Goal: Book appointment/travel/reservation

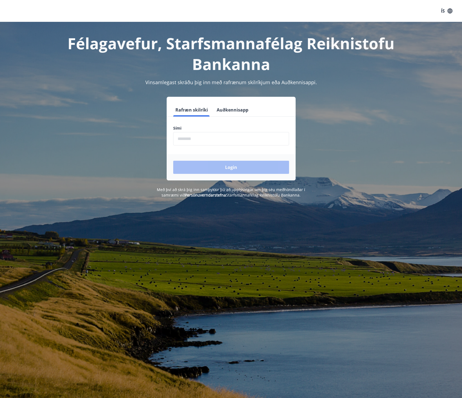
click at [227, 109] on button "Auðkennisapp" at bounding box center [233, 109] width 36 height 13
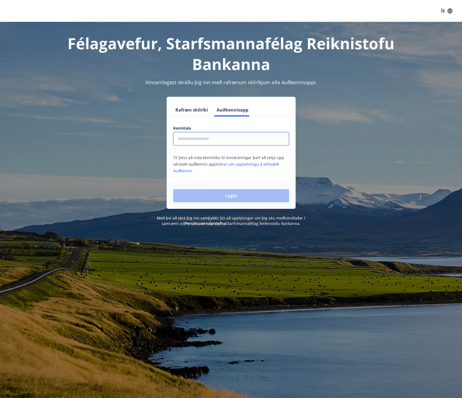
click at [193, 142] on input "text" at bounding box center [231, 138] width 116 height 13
type input "**********"
click at [231, 196] on button "Login" at bounding box center [231, 195] width 116 height 13
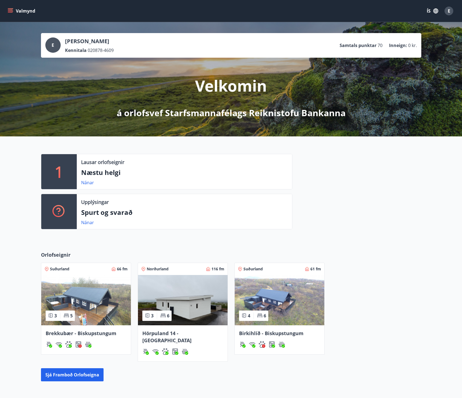
click at [185, 306] on img at bounding box center [183, 300] width 90 height 50
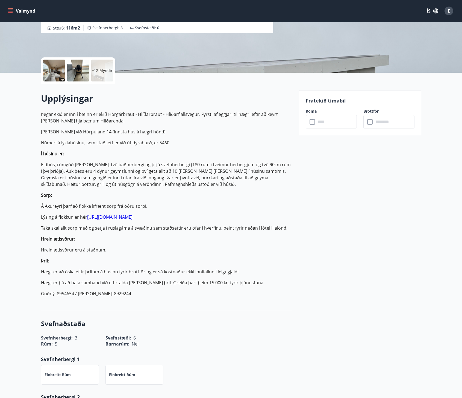
scroll to position [102, 0]
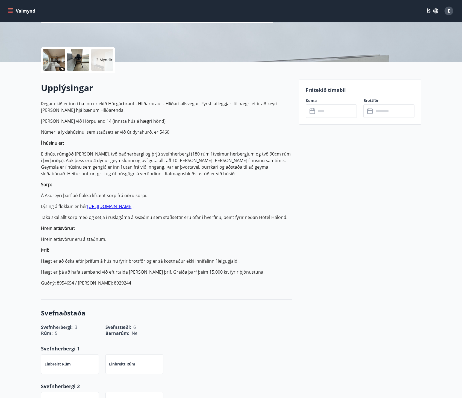
click at [328, 113] on input "text" at bounding box center [336, 110] width 41 height 13
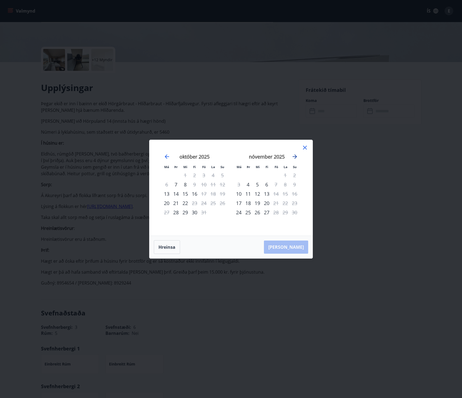
click at [295, 156] on icon "Move forward to switch to the next month." at bounding box center [295, 156] width 7 height 7
click at [261, 183] on div "4" at bounding box center [257, 184] width 9 height 9
click at [258, 184] on div "4" at bounding box center [257, 184] width 9 height 9
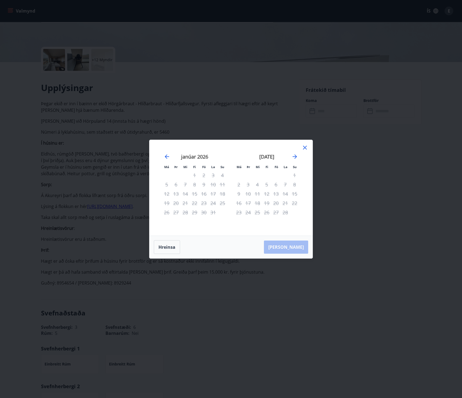
click at [306, 147] on icon at bounding box center [305, 147] width 7 height 7
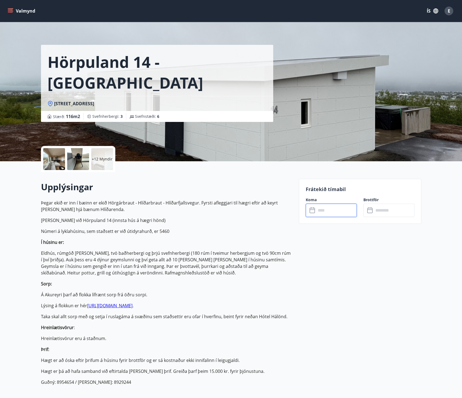
scroll to position [3, 0]
click at [60, 162] on div at bounding box center [54, 159] width 22 height 22
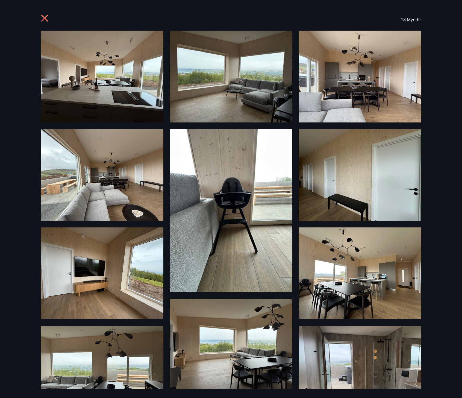
click at [99, 86] on img at bounding box center [102, 77] width 123 height 92
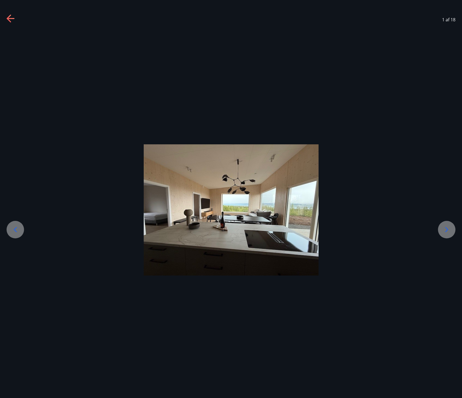
click at [446, 231] on icon at bounding box center [447, 229] width 9 height 9
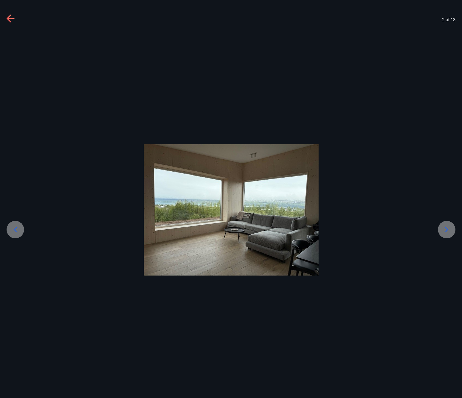
click at [446, 231] on icon at bounding box center [447, 229] width 3 height 5
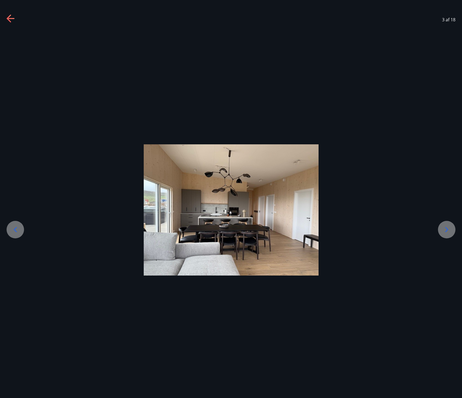
click at [446, 231] on icon at bounding box center [447, 229] width 3 height 5
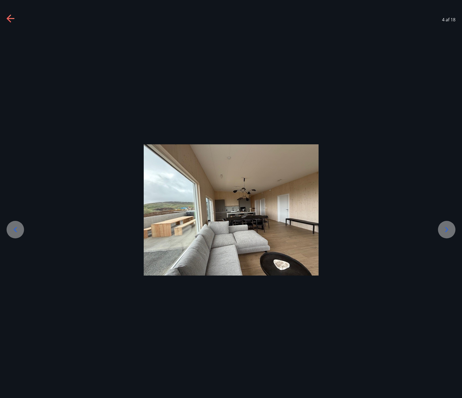
click at [446, 231] on icon at bounding box center [447, 229] width 3 height 5
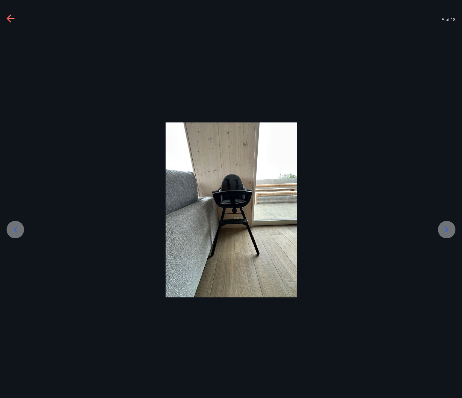
click at [446, 231] on icon at bounding box center [447, 229] width 3 height 5
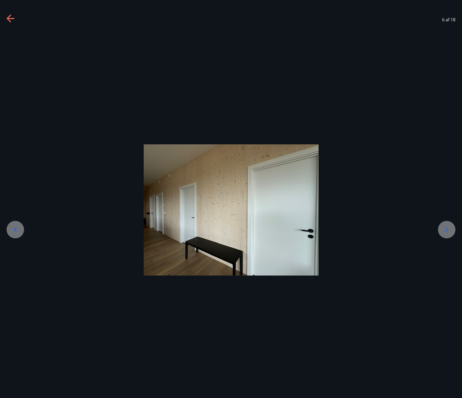
click at [446, 231] on icon at bounding box center [447, 229] width 3 height 5
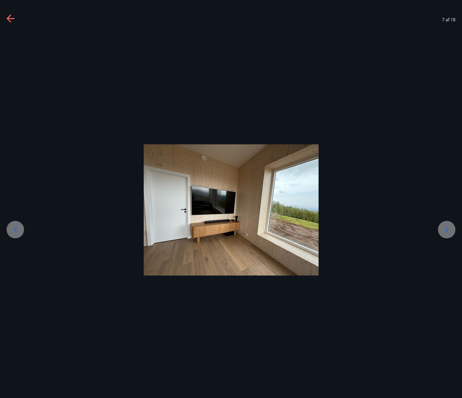
click at [446, 231] on icon at bounding box center [447, 229] width 3 height 5
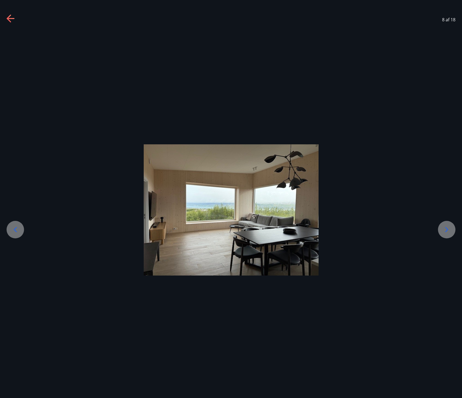
click at [446, 231] on icon at bounding box center [447, 229] width 3 height 5
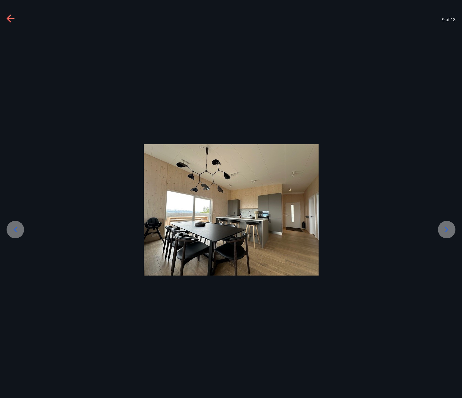
click at [446, 231] on icon at bounding box center [447, 229] width 3 height 5
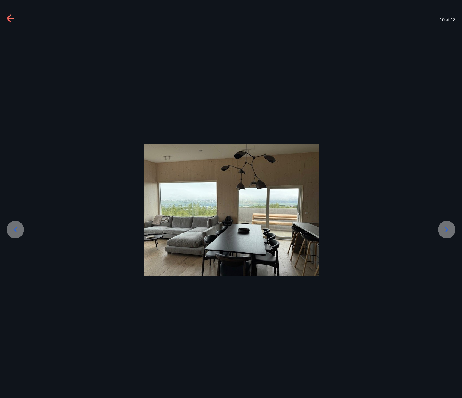
click at [446, 231] on icon at bounding box center [447, 229] width 3 height 5
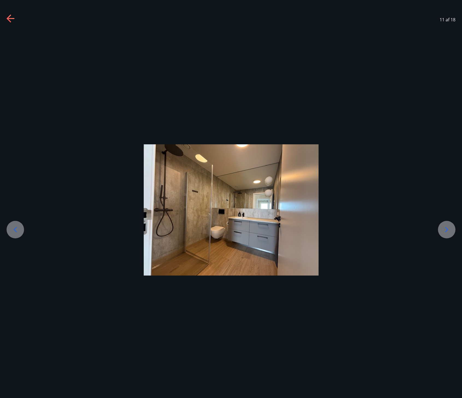
click at [446, 231] on icon at bounding box center [447, 229] width 3 height 5
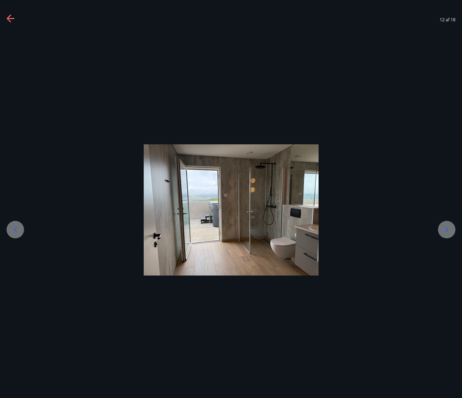
click at [446, 231] on icon at bounding box center [447, 229] width 3 height 5
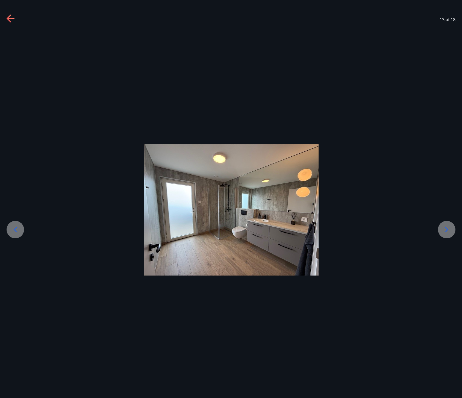
click at [446, 231] on icon at bounding box center [447, 229] width 3 height 5
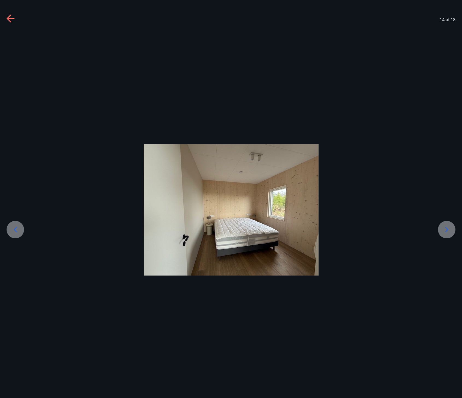
click at [446, 231] on icon at bounding box center [447, 229] width 3 height 5
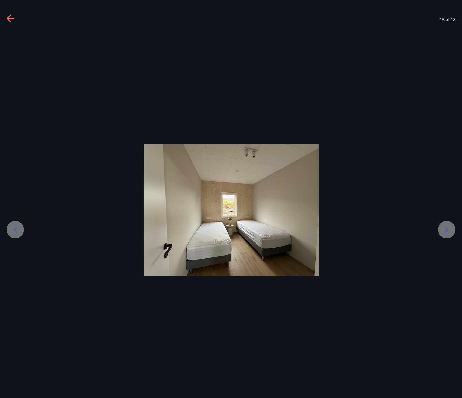
click at [446, 231] on icon at bounding box center [447, 229] width 3 height 5
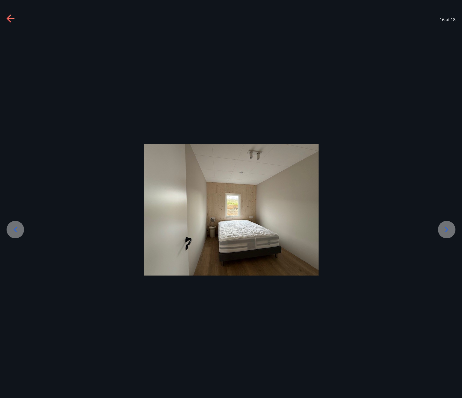
click at [446, 231] on icon at bounding box center [447, 229] width 3 height 5
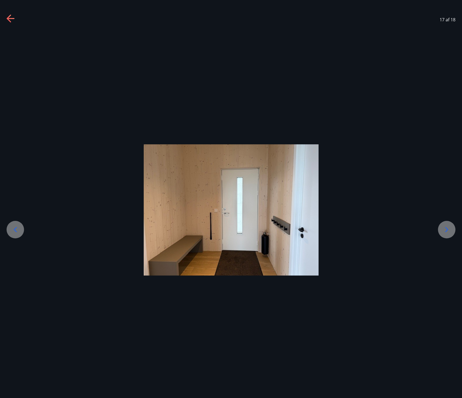
click at [14, 230] on icon at bounding box center [15, 229] width 9 height 9
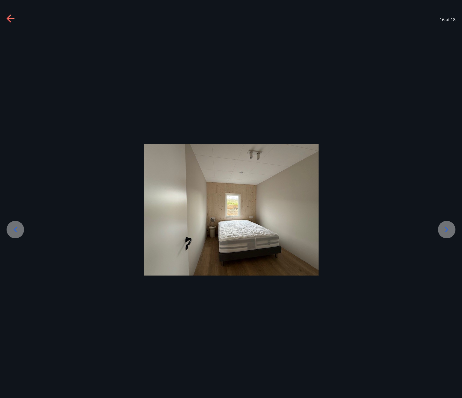
click at [14, 230] on icon at bounding box center [15, 229] width 9 height 9
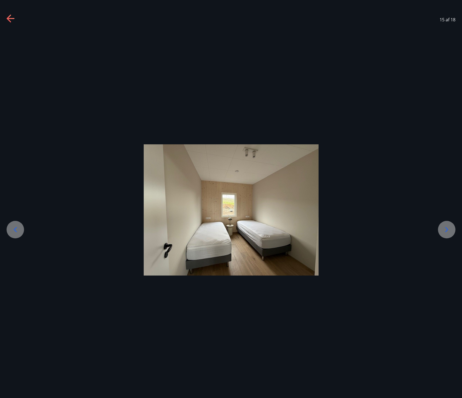
click at [14, 230] on icon at bounding box center [15, 229] width 9 height 9
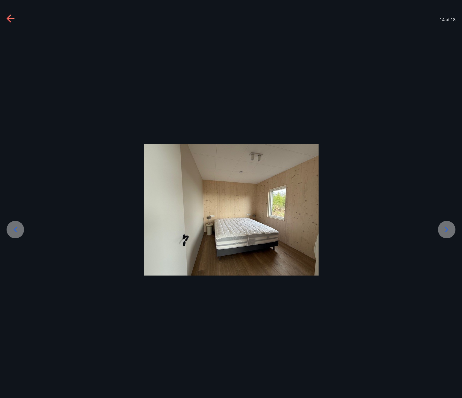
click at [14, 230] on icon at bounding box center [15, 229] width 9 height 9
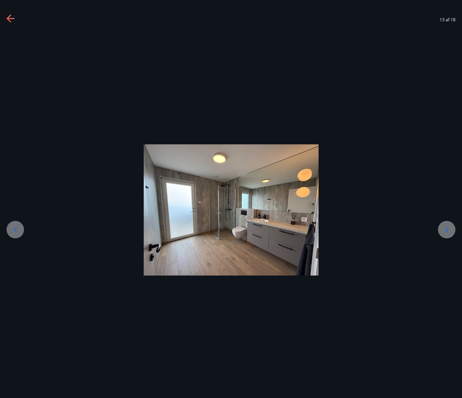
click at [9, 18] on icon at bounding box center [11, 18] width 8 height 1
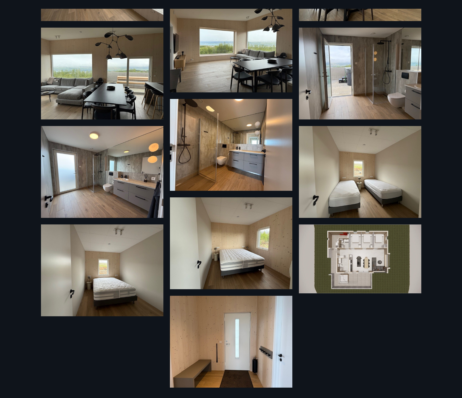
scroll to position [298, 0]
click at [355, 265] on img at bounding box center [360, 259] width 123 height 69
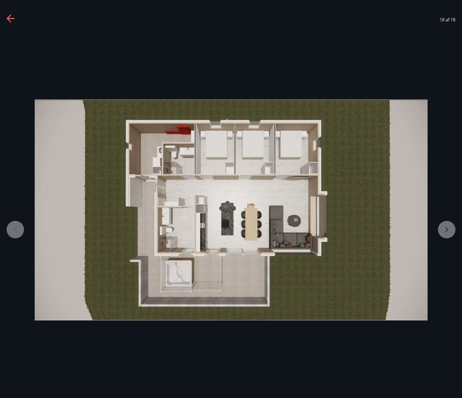
click at [10, 21] on icon at bounding box center [9, 18] width 4 height 8
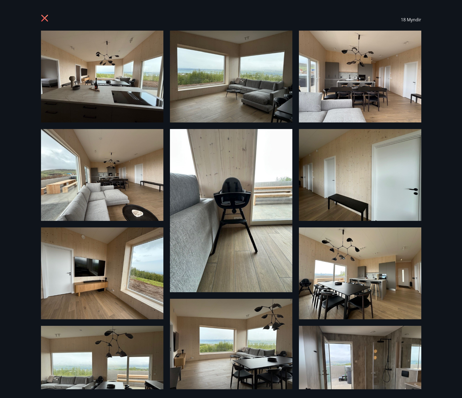
scroll to position [0, 0]
click at [45, 20] on icon at bounding box center [45, 18] width 9 height 9
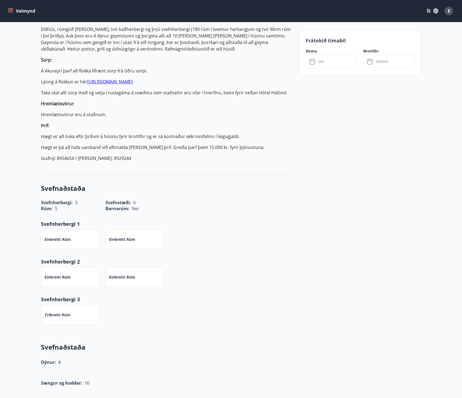
scroll to position [232, 0]
